Goal: Transaction & Acquisition: Purchase product/service

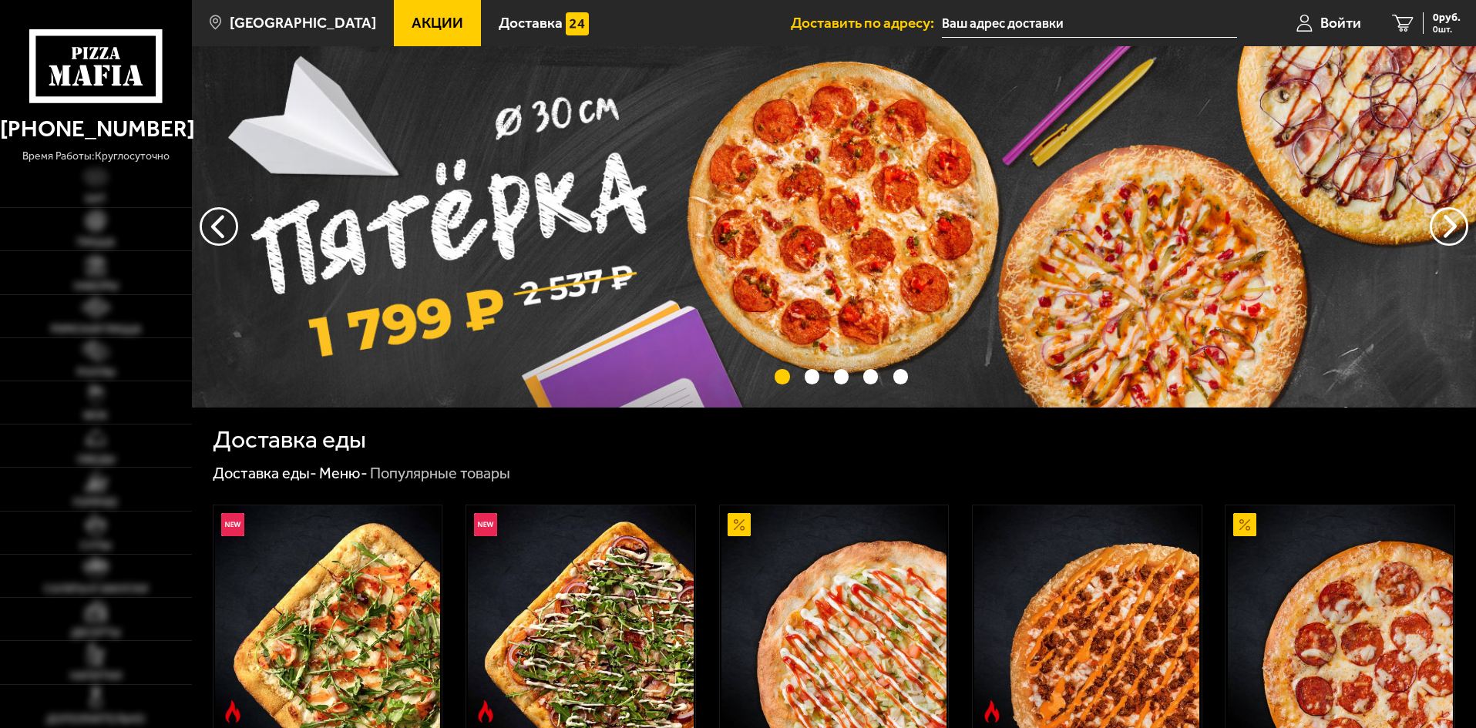
type input "[STREET_ADDRESS]"
click at [438, 22] on link "Акции" at bounding box center [437, 23] width 87 height 46
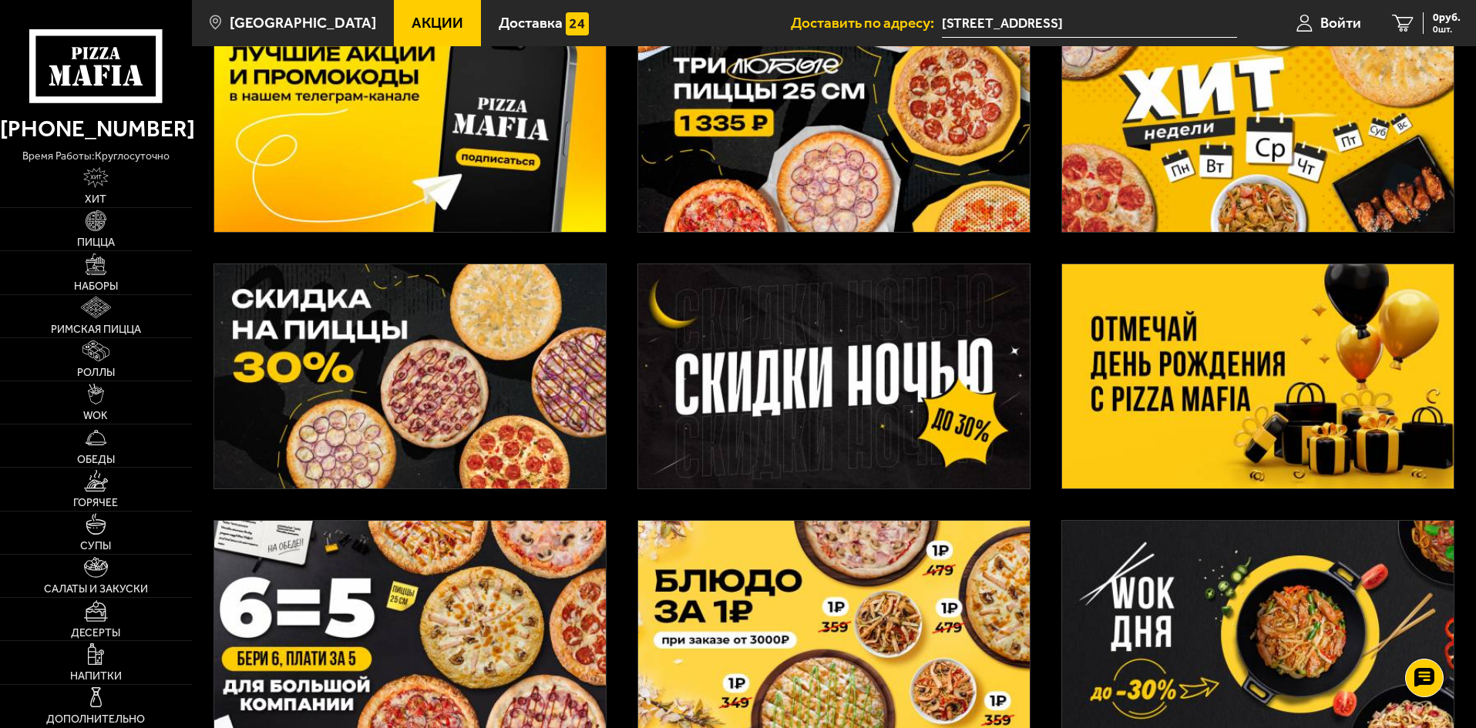
scroll to position [154, 0]
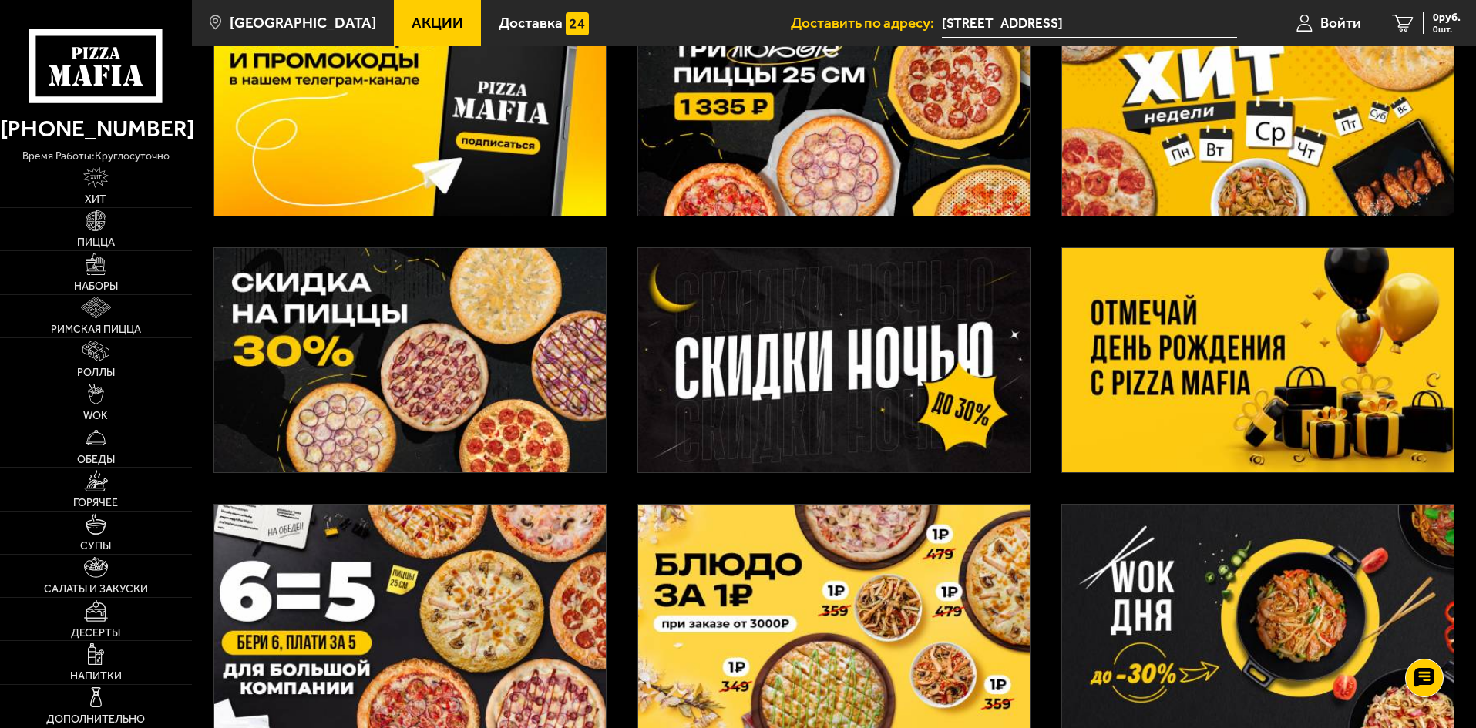
click at [452, 354] on img at bounding box center [409, 360] width 391 height 224
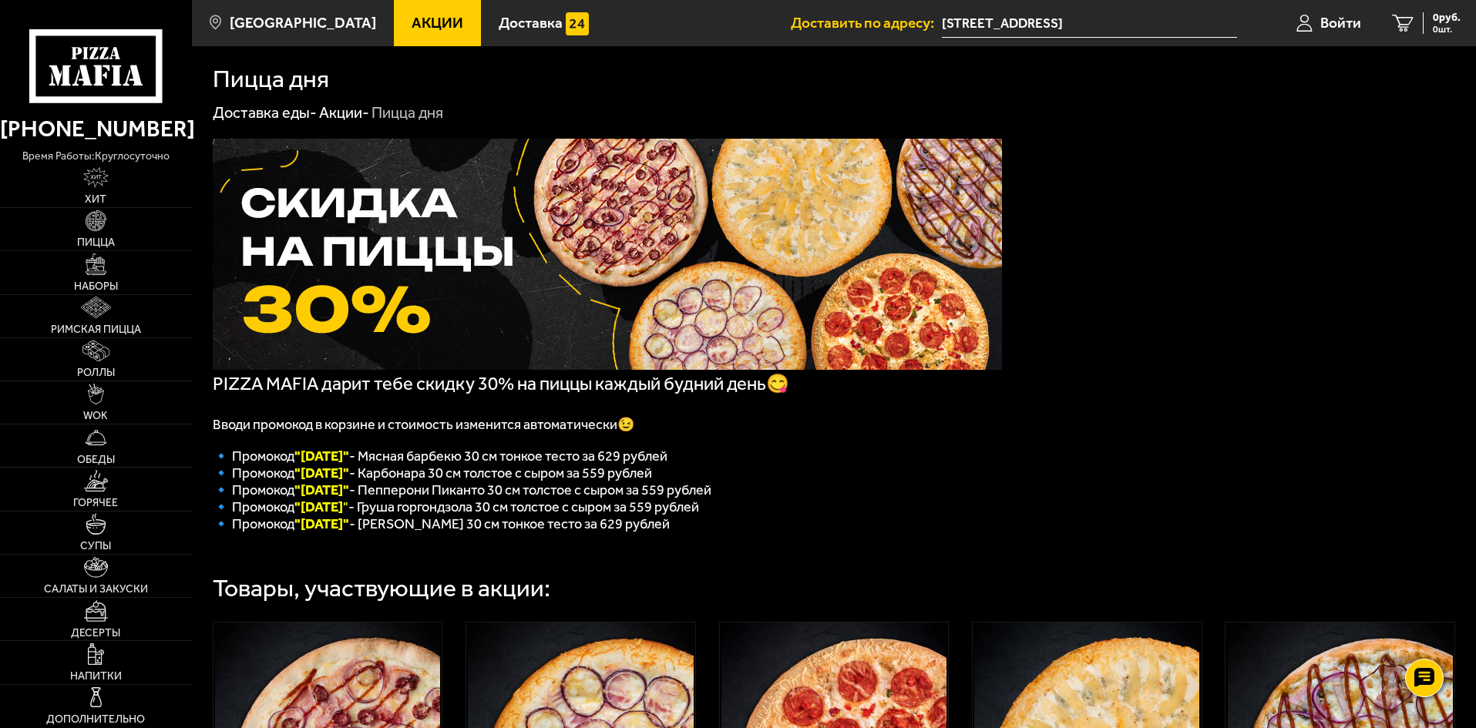
scroll to position [154, 0]
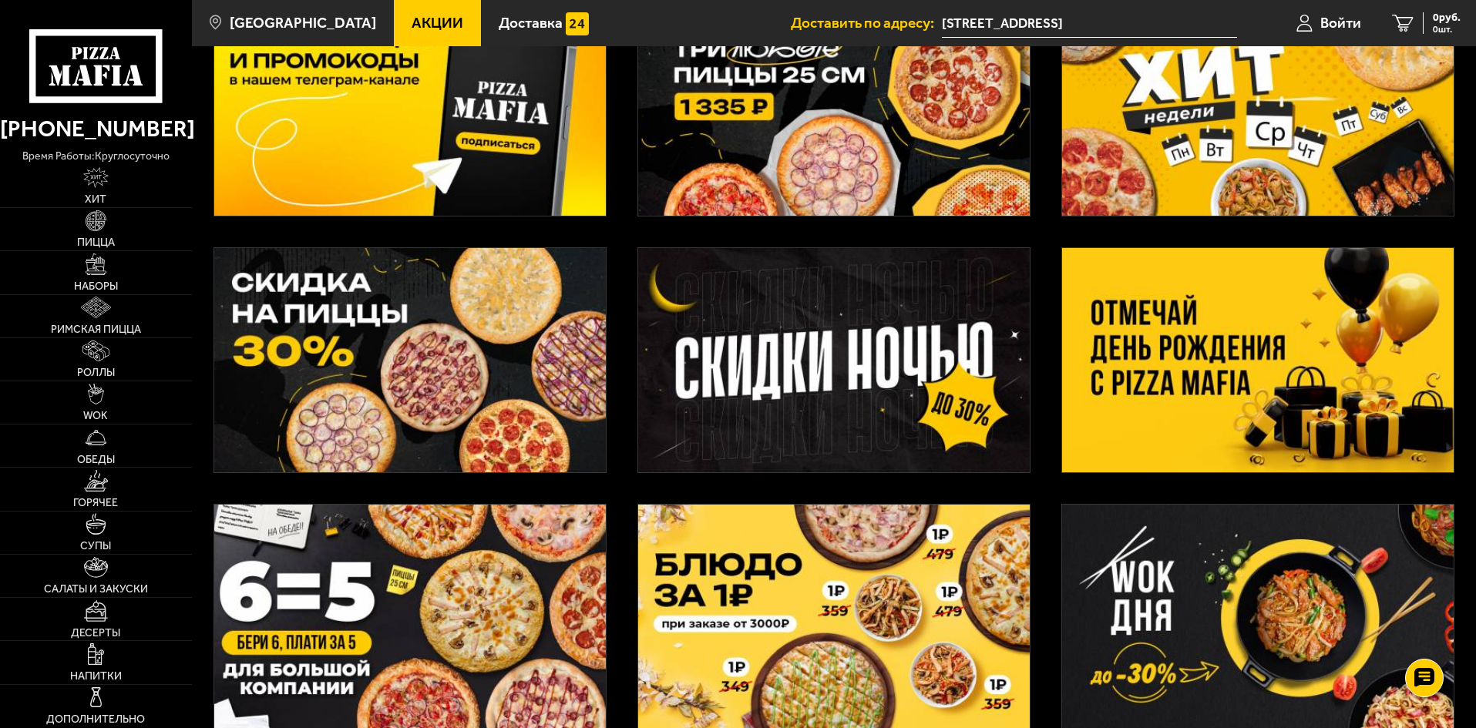
click at [852, 363] on img at bounding box center [833, 360] width 391 height 224
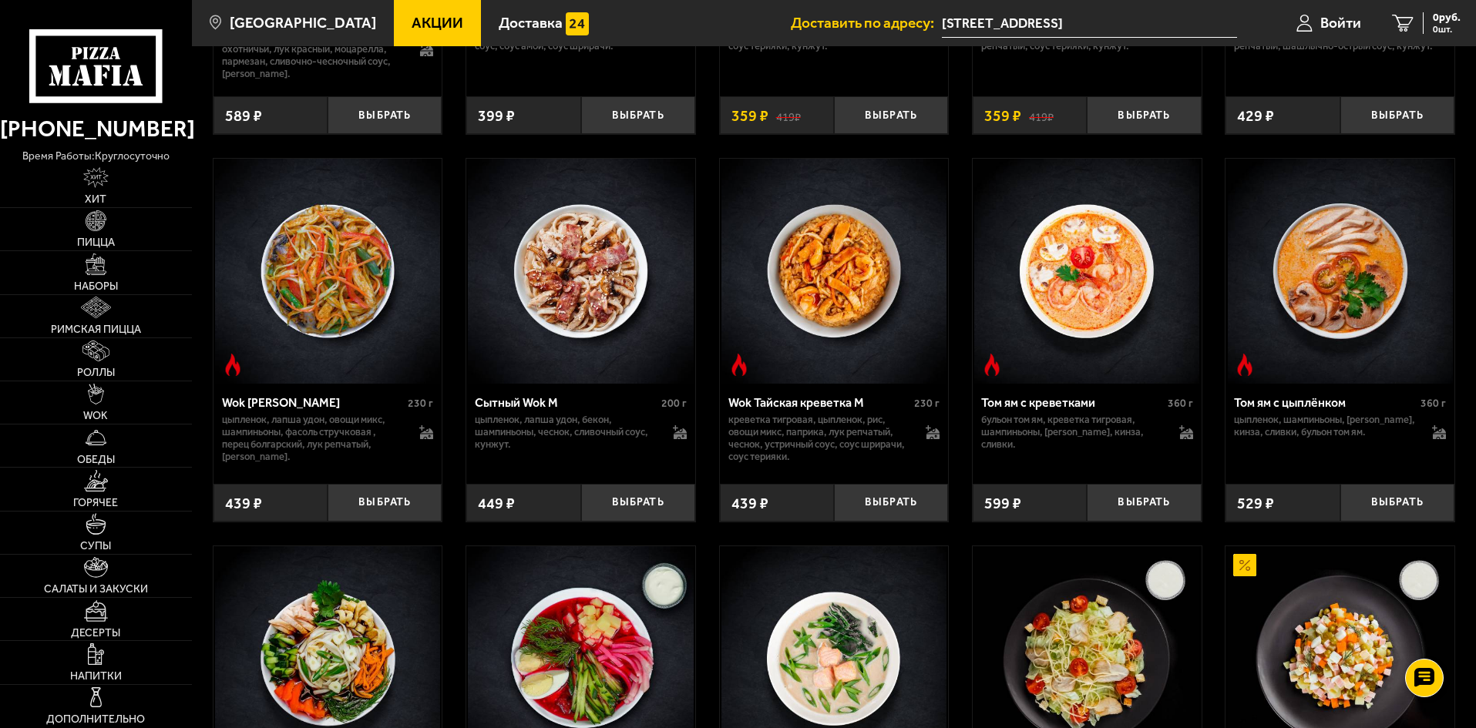
scroll to position [1605, 0]
